Goal: Register for event/course

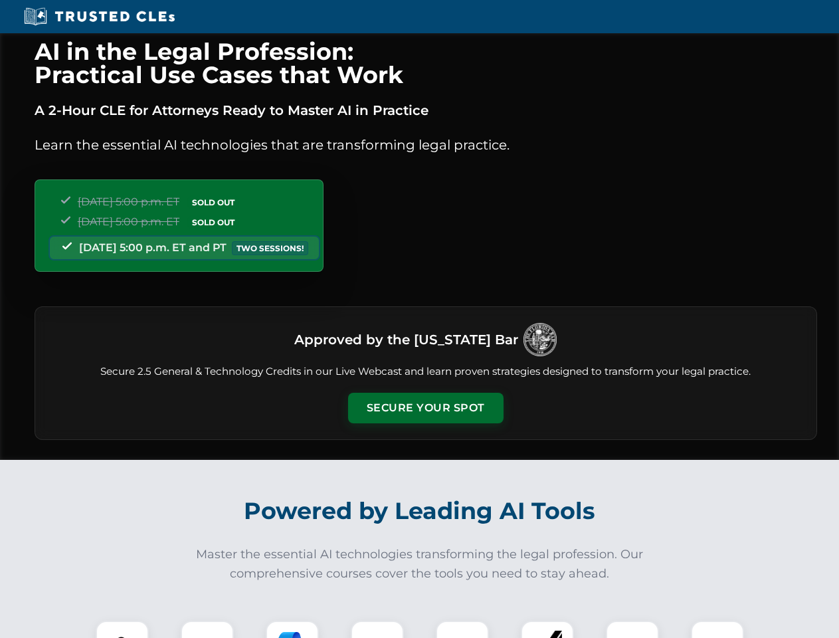
click at [425, 408] on button "Secure Your Spot" at bounding box center [425, 407] width 155 height 31
click at [122, 629] on img at bounding box center [122, 647] width 39 height 39
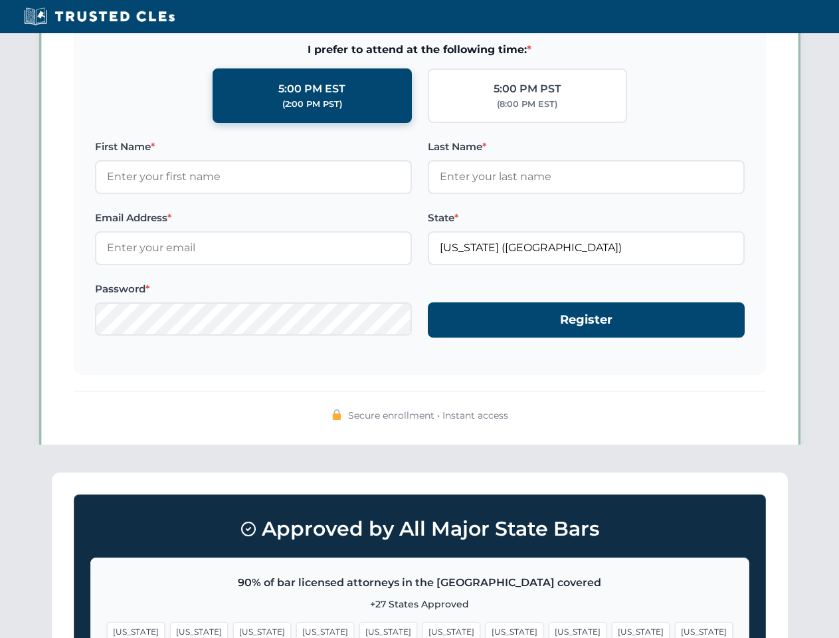
click at [485, 629] on span "[US_STATE]" at bounding box center [514, 631] width 58 height 19
click at [612, 629] on span "[US_STATE]" at bounding box center [641, 631] width 58 height 19
